Goal: Information Seeking & Learning: Learn about a topic

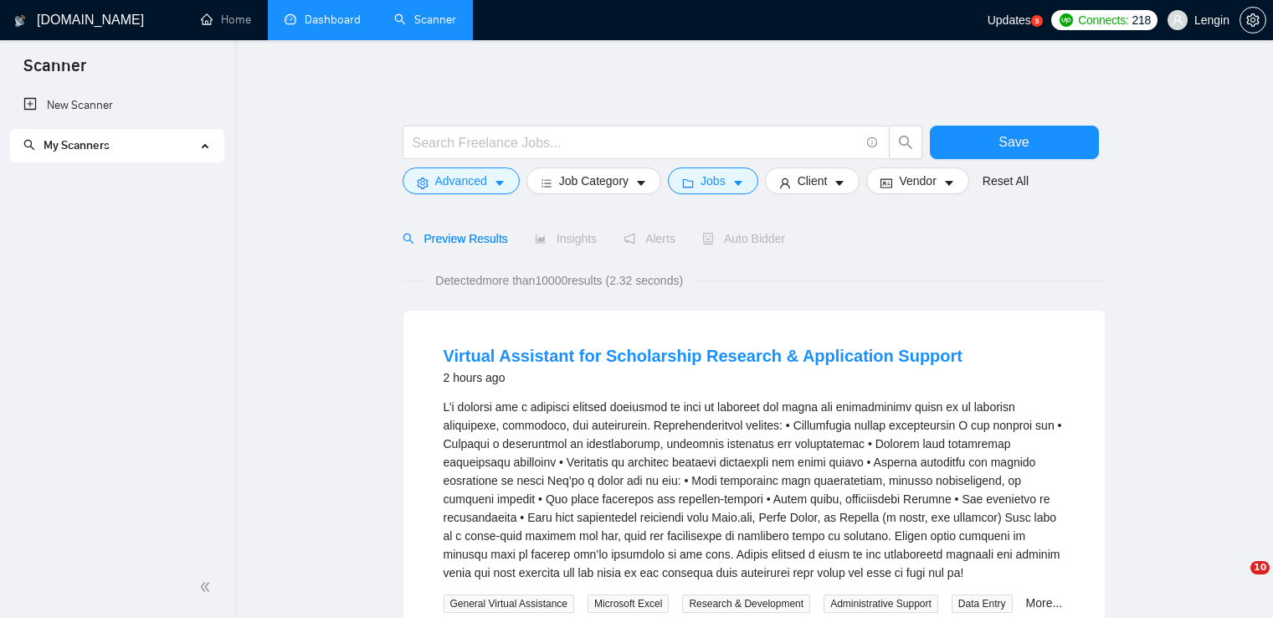
click at [329, 14] on link "Dashboard" at bounding box center [323, 20] width 76 height 14
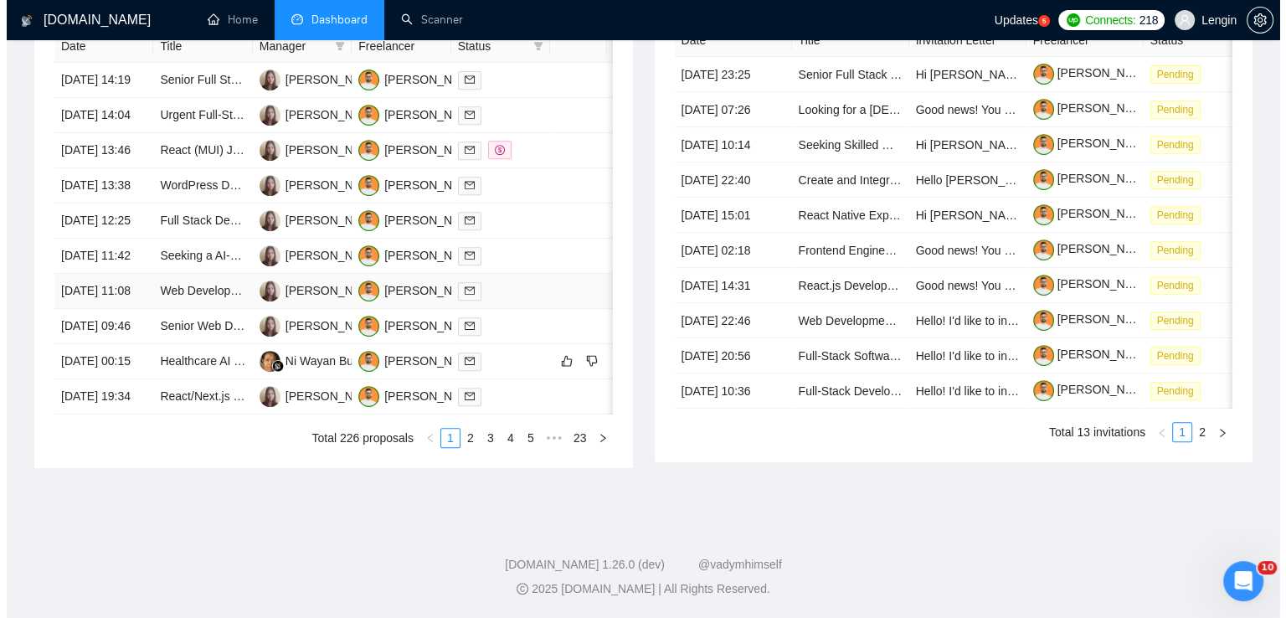
scroll to position [776, 0]
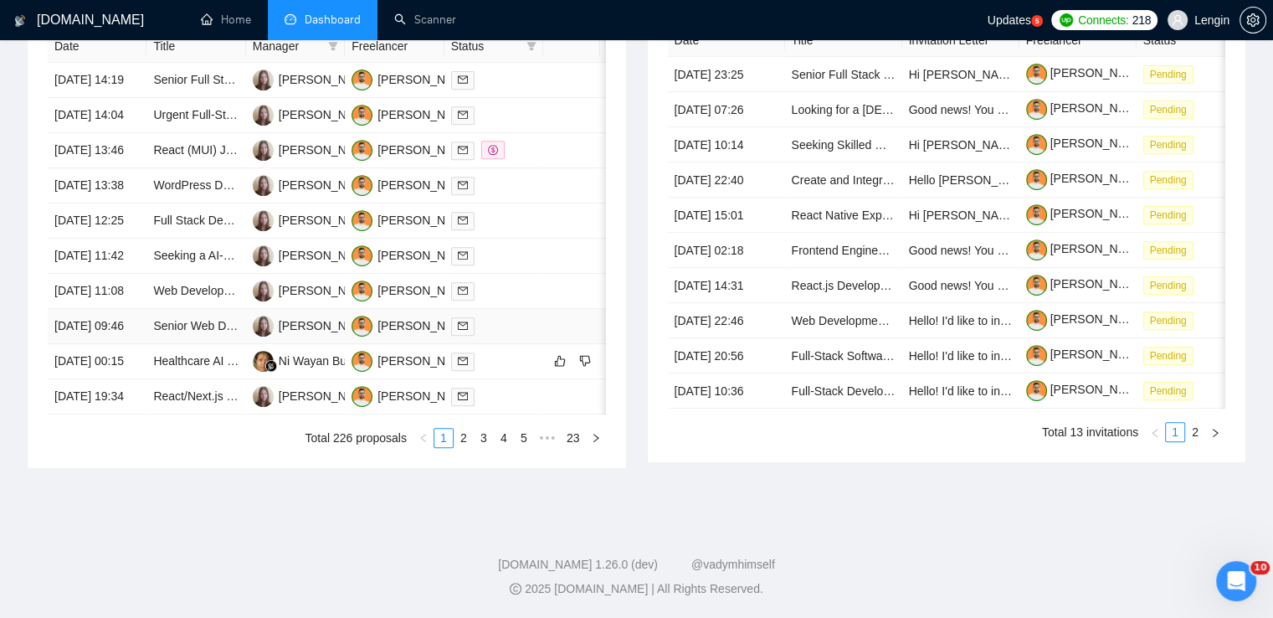
click at [196, 344] on td "Senior Web Developer for Web Game Project (React + Node.js)" at bounding box center [196, 326] width 99 height 35
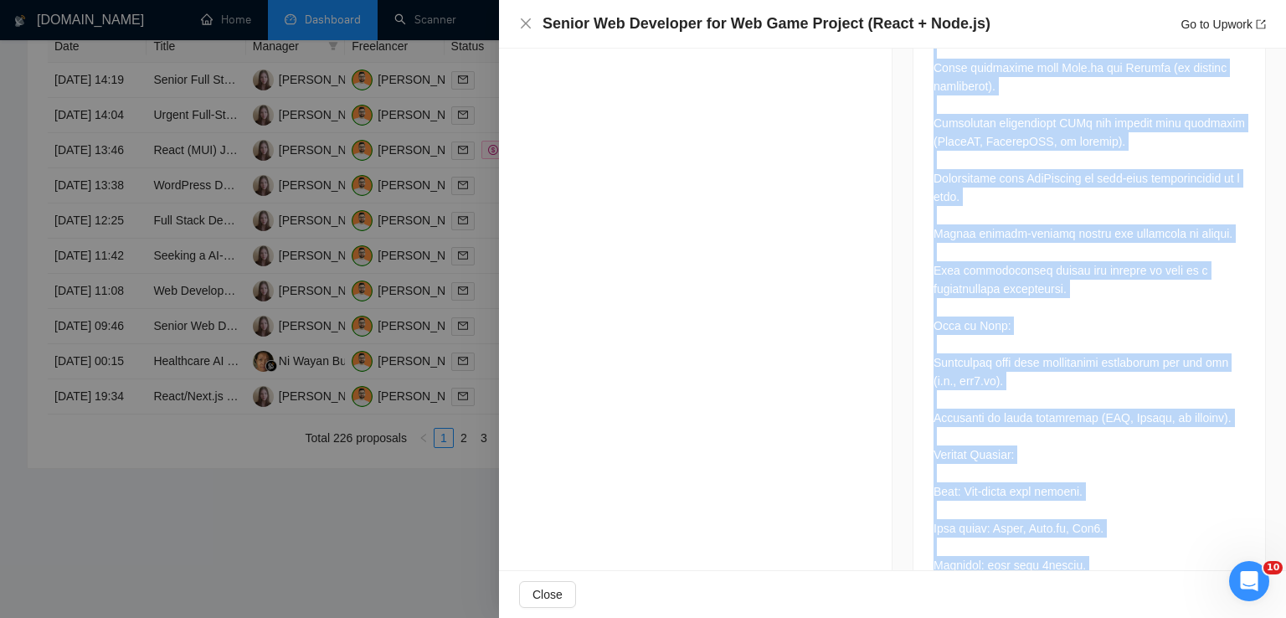
scroll to position [1433, 0]
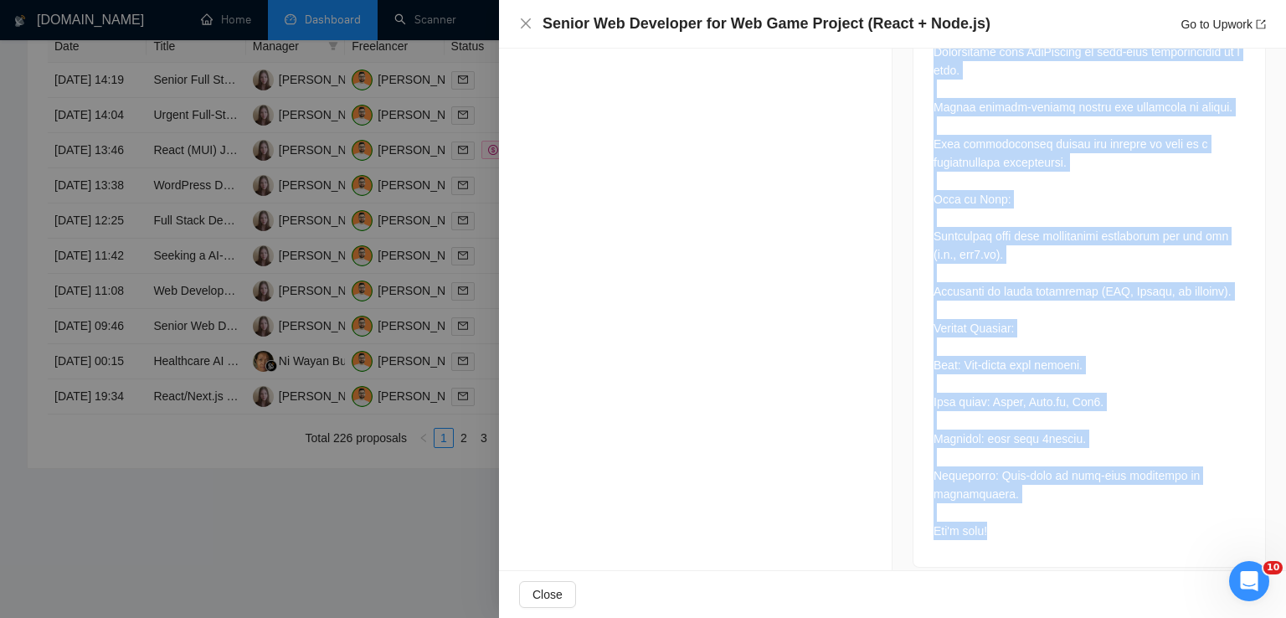
drag, startPoint x: 927, startPoint y: 142, endPoint x: 1020, endPoint y: 511, distance: 379.9
copy div "Hi, Astrabyte is one of the software development team based on [GEOGRAPHIC_DATA…"
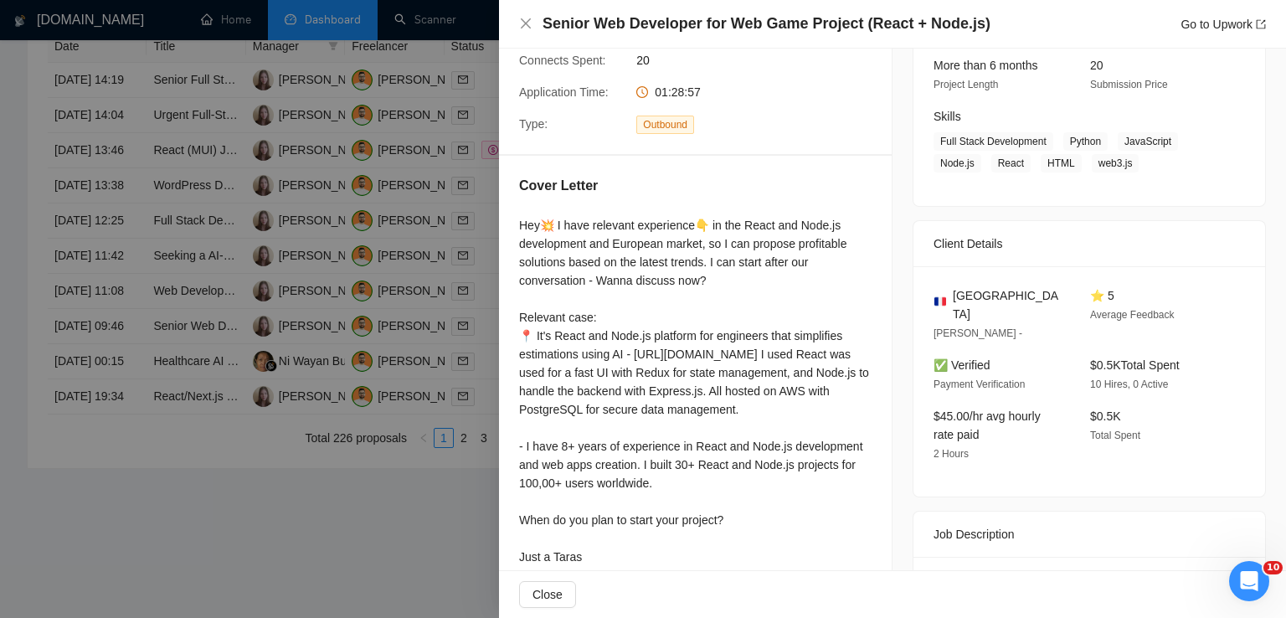
scroll to position [219, 0]
drag, startPoint x: 985, startPoint y: 290, endPoint x: 949, endPoint y: 296, distance: 36.5
click at [949, 296] on div "[GEOGRAPHIC_DATA]" at bounding box center [999, 303] width 130 height 37
copy span "[GEOGRAPHIC_DATA]"
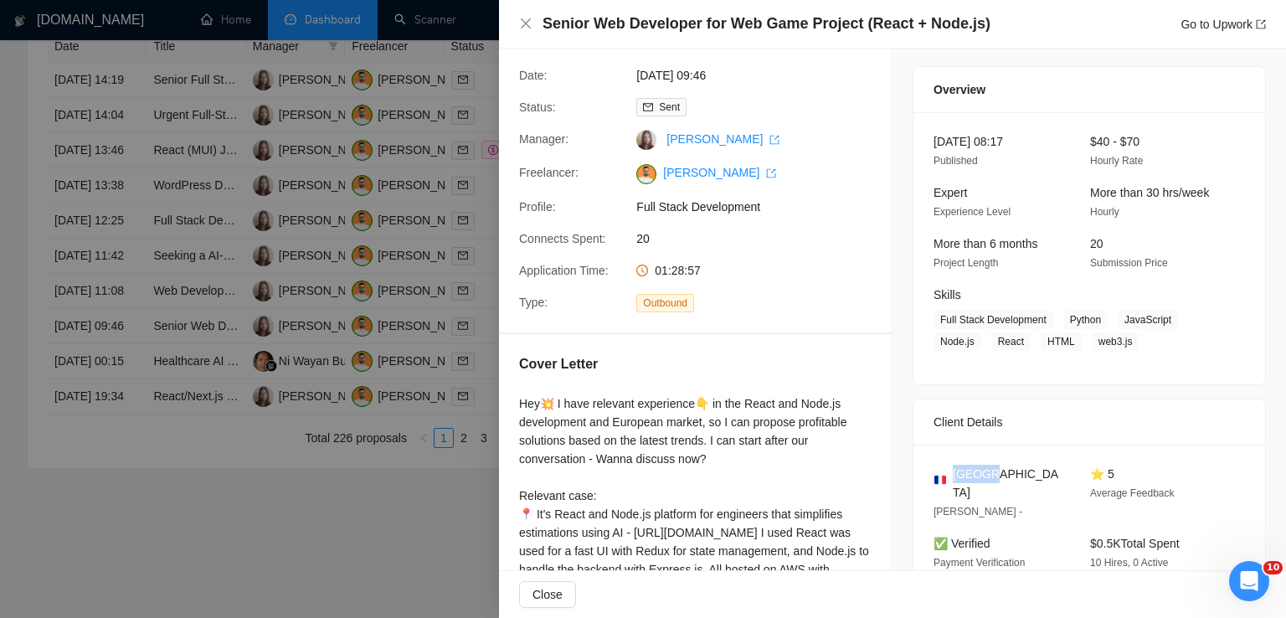
scroll to position [0, 0]
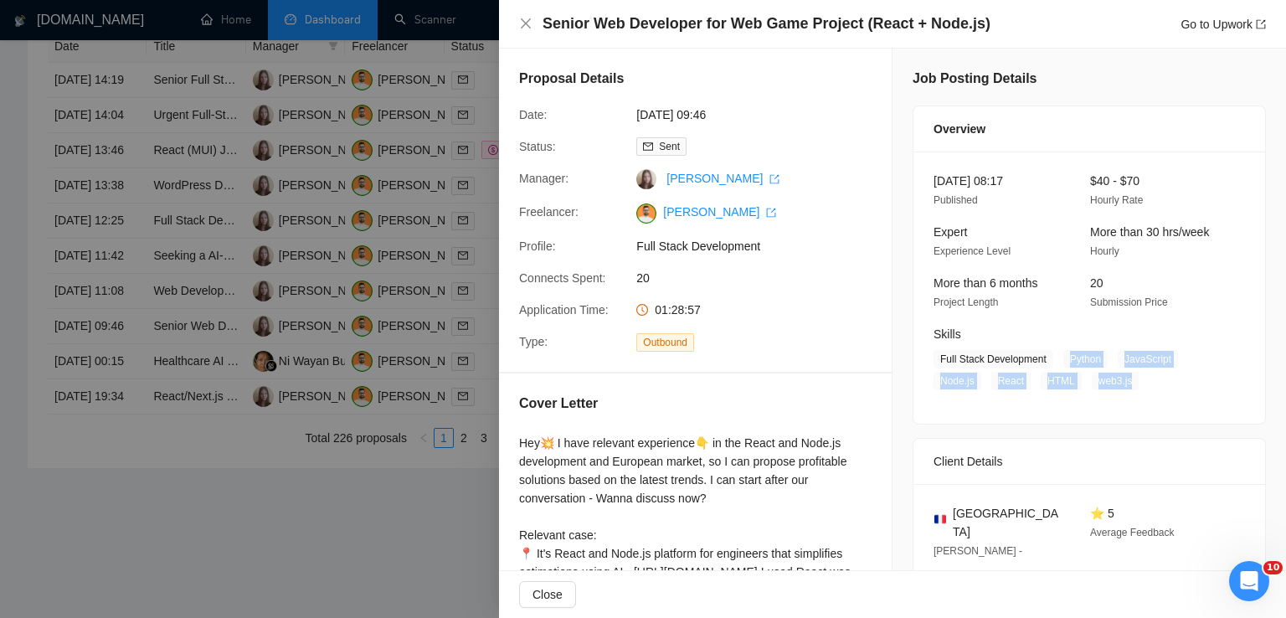
drag, startPoint x: 1057, startPoint y: 352, endPoint x: 1119, endPoint y: 376, distance: 65.5
click at [1119, 376] on span "Full Stack Development Python JavaScript Node.js React HTML web3.js" at bounding box center [1077, 370] width 286 height 40
copy span "Python JavaScript Node.js React HTML web3.js"
click at [530, 28] on icon "close" at bounding box center [525, 23] width 13 height 13
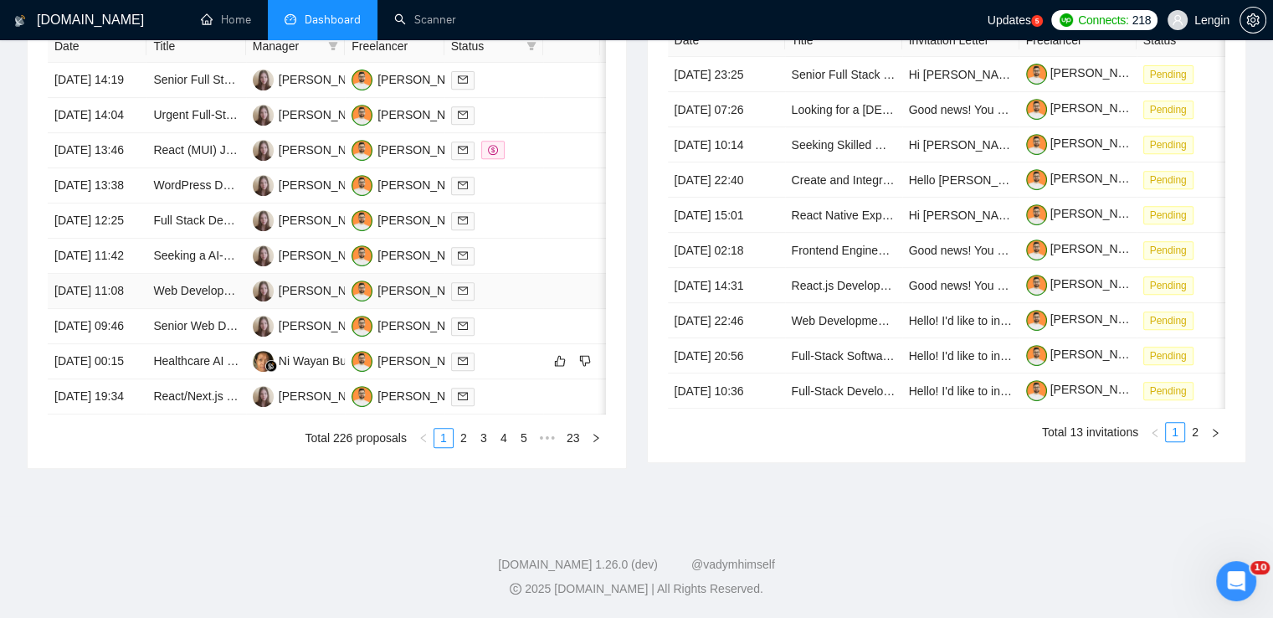
click at [203, 309] on td "Web Developer Needed for Real Estate Website Launch in [GEOGRAPHIC_DATA]" at bounding box center [196, 291] width 99 height 35
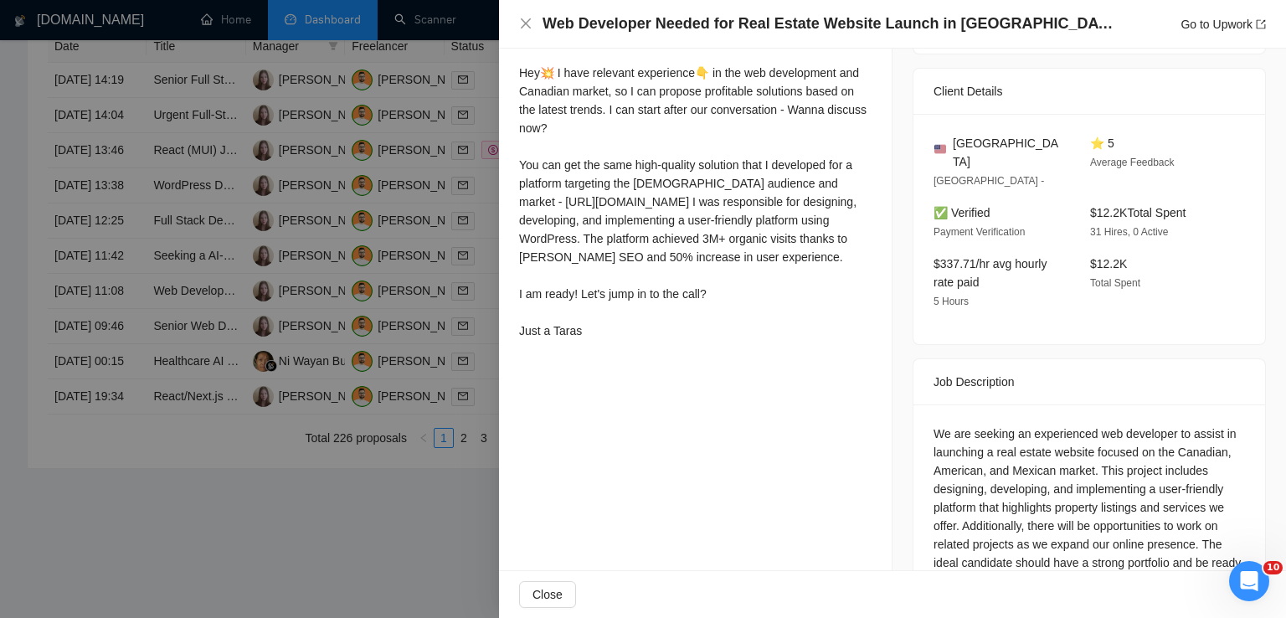
scroll to position [420, 0]
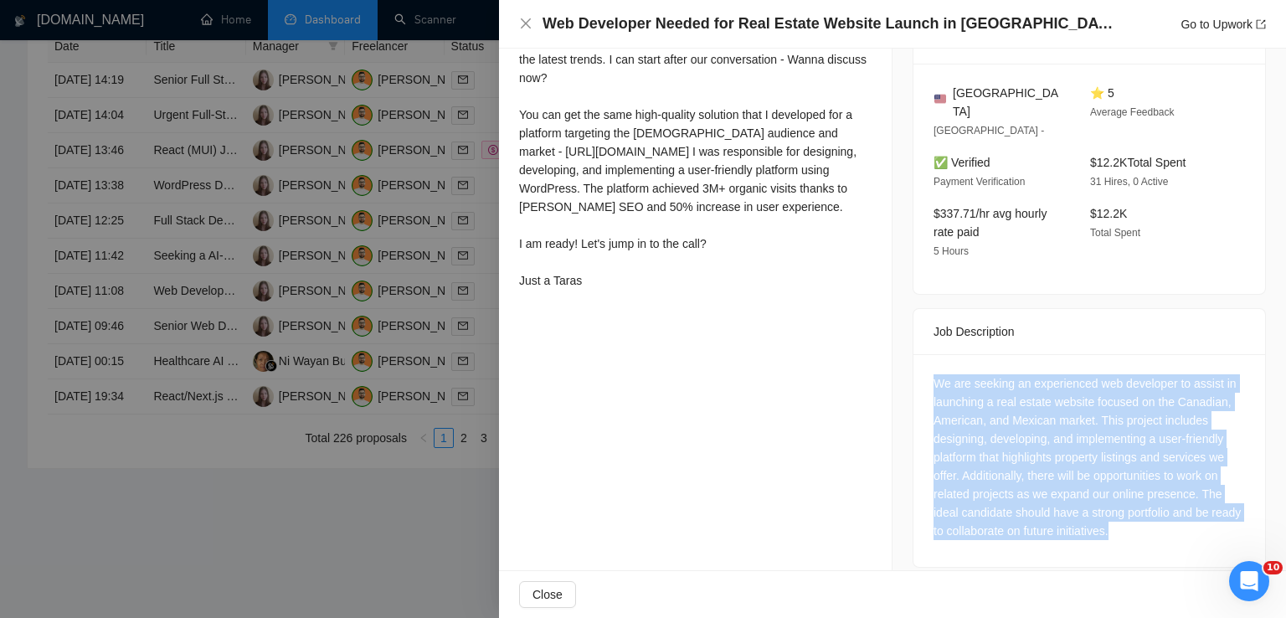
drag, startPoint x: 1146, startPoint y: 518, endPoint x: 922, endPoint y: 366, distance: 271.2
click at [922, 366] on div "We are seeking an experienced web developer to assist in launching a real estat…" at bounding box center [1089, 460] width 352 height 213
copy div "We are seeking an experienced web developer to assist in launching a real estat…"
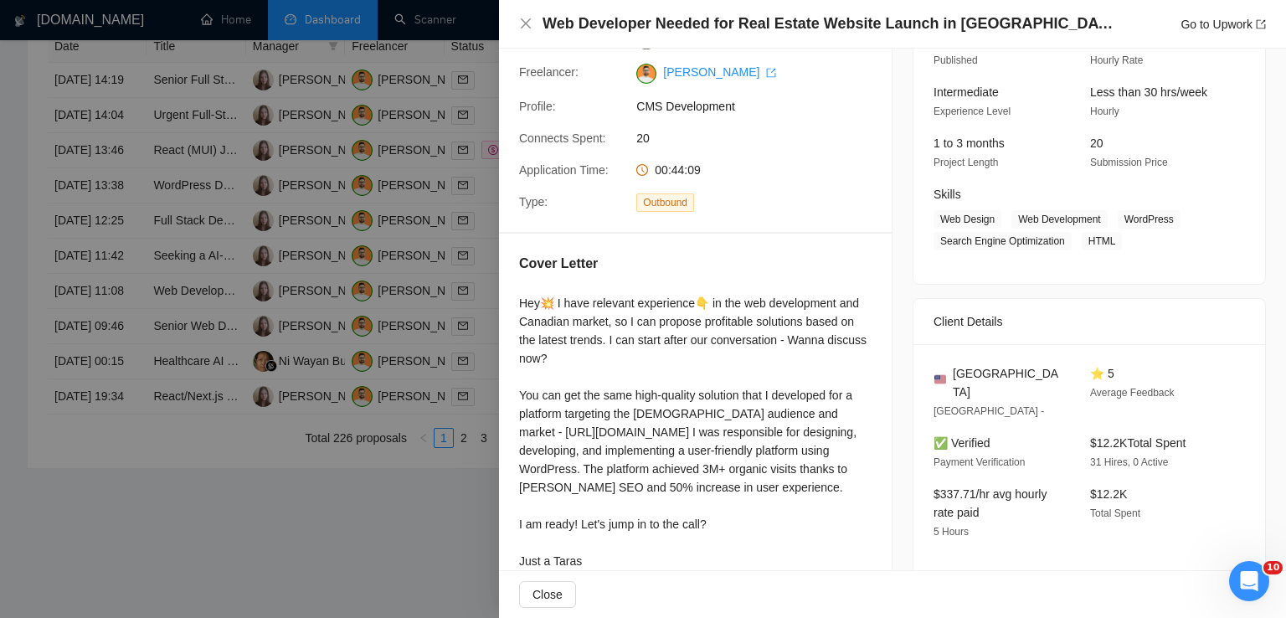
scroll to position [139, 0]
drag, startPoint x: 1018, startPoint y: 379, endPoint x: 948, endPoint y: 373, distance: 70.6
click at [948, 373] on div "[GEOGRAPHIC_DATA]" at bounding box center [999, 383] width 130 height 37
copy span "[GEOGRAPHIC_DATA]"
drag, startPoint x: 1112, startPoint y: 240, endPoint x: 1013, endPoint y: 221, distance: 100.7
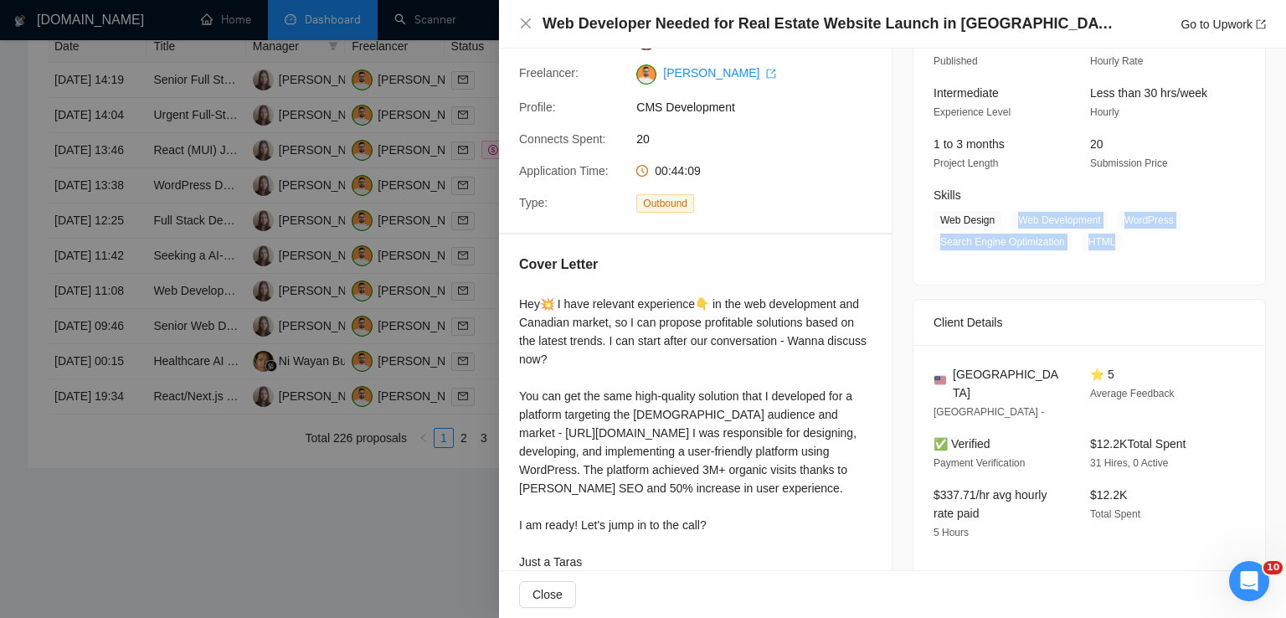
click at [1013, 221] on span "Web Design Web Development WordPress Search Engine Optimization HTML" at bounding box center [1077, 231] width 286 height 40
copy span "Web Development WordPress Search Engine Optimization HTML"
drag, startPoint x: 989, startPoint y: 224, endPoint x: 929, endPoint y: 222, distance: 59.5
click at [934, 222] on span "Web Design" at bounding box center [968, 220] width 68 height 18
copy span "Web Design"
